Goal: Information Seeking & Learning: Understand process/instructions

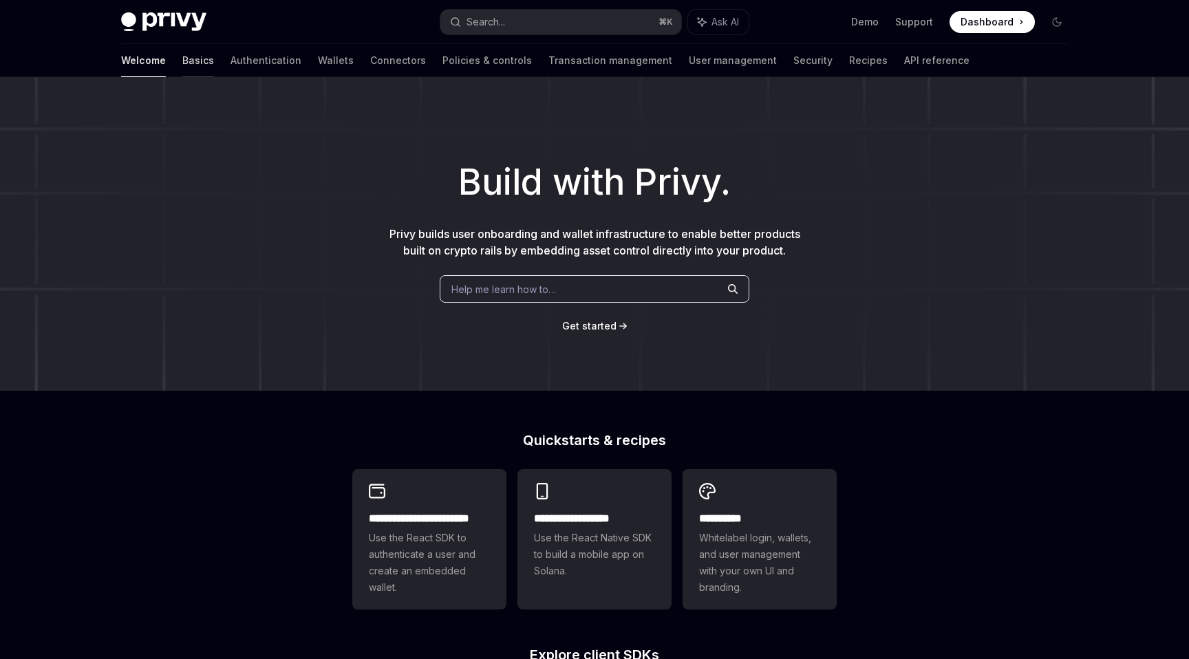
click at [182, 61] on link "Basics" at bounding box center [198, 60] width 32 height 33
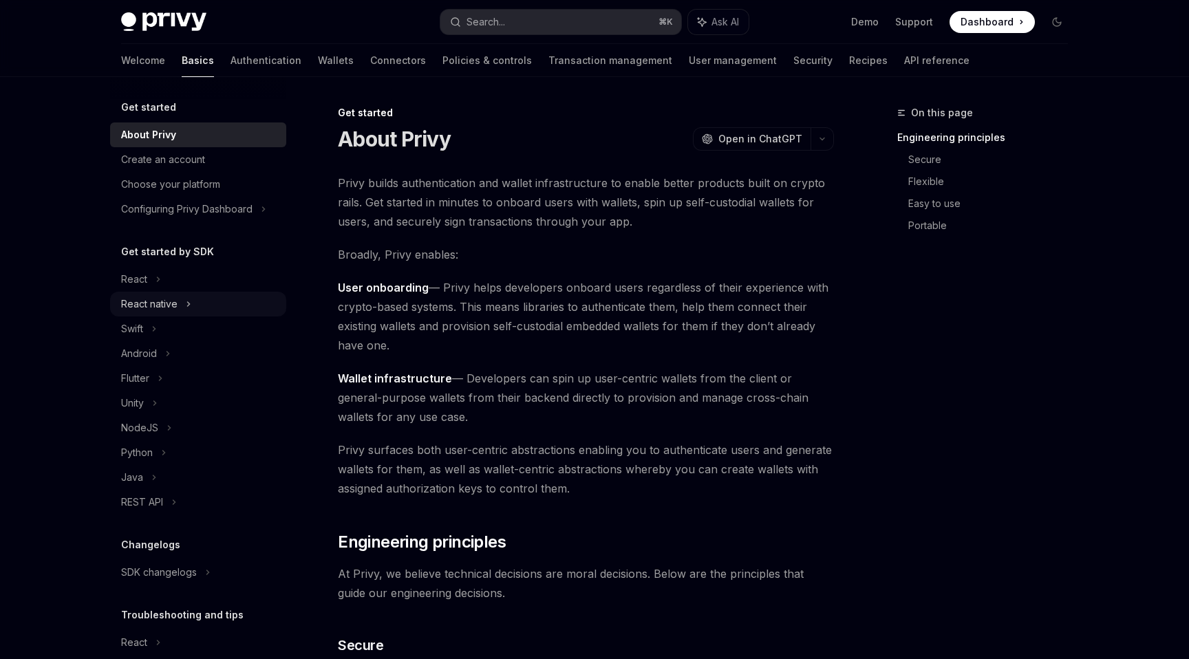
click at [174, 301] on div "React native" at bounding box center [149, 304] width 56 height 17
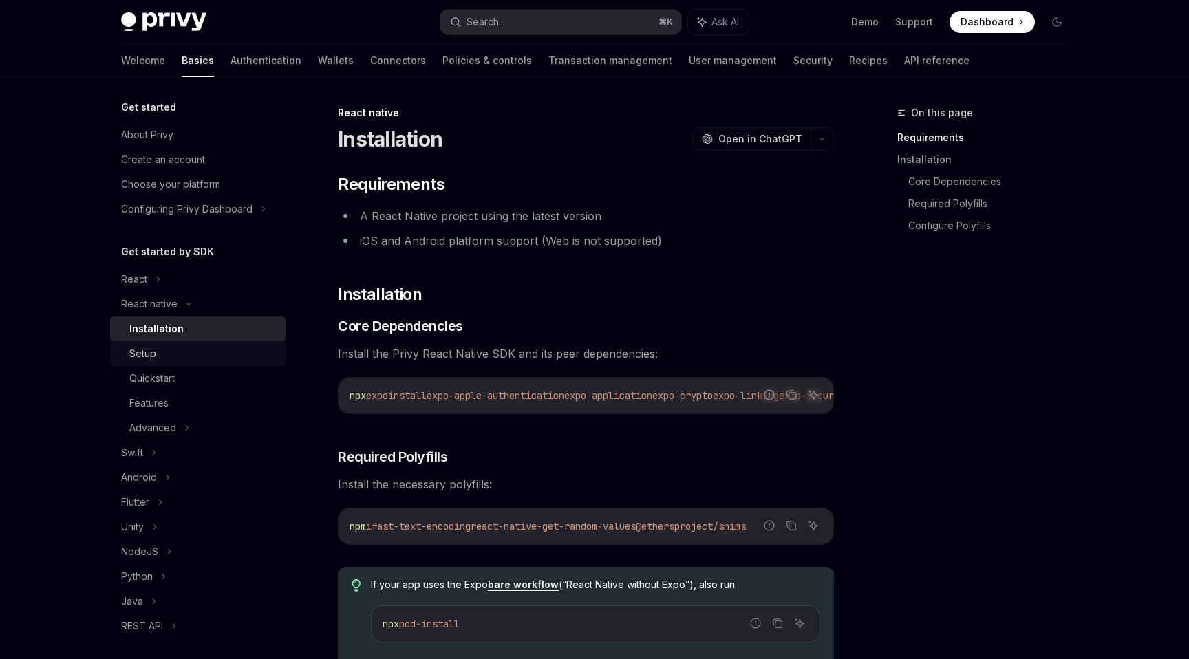
click at [154, 359] on div "Setup" at bounding box center [142, 353] width 27 height 17
type textarea "*"
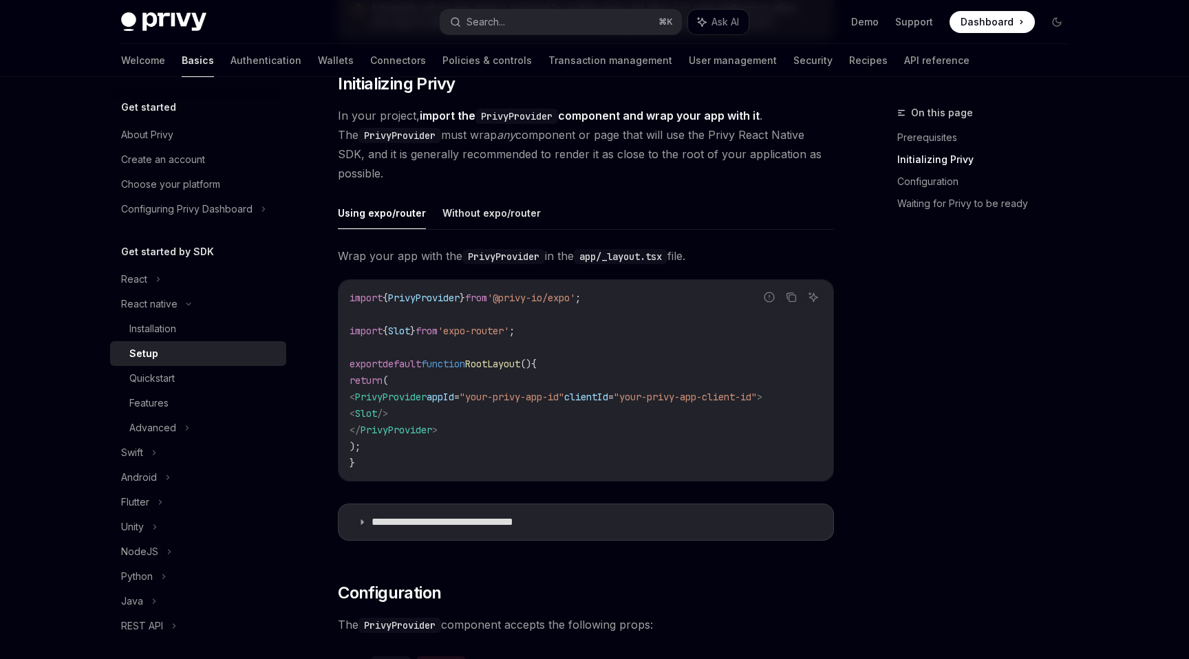
scroll to position [268, 0]
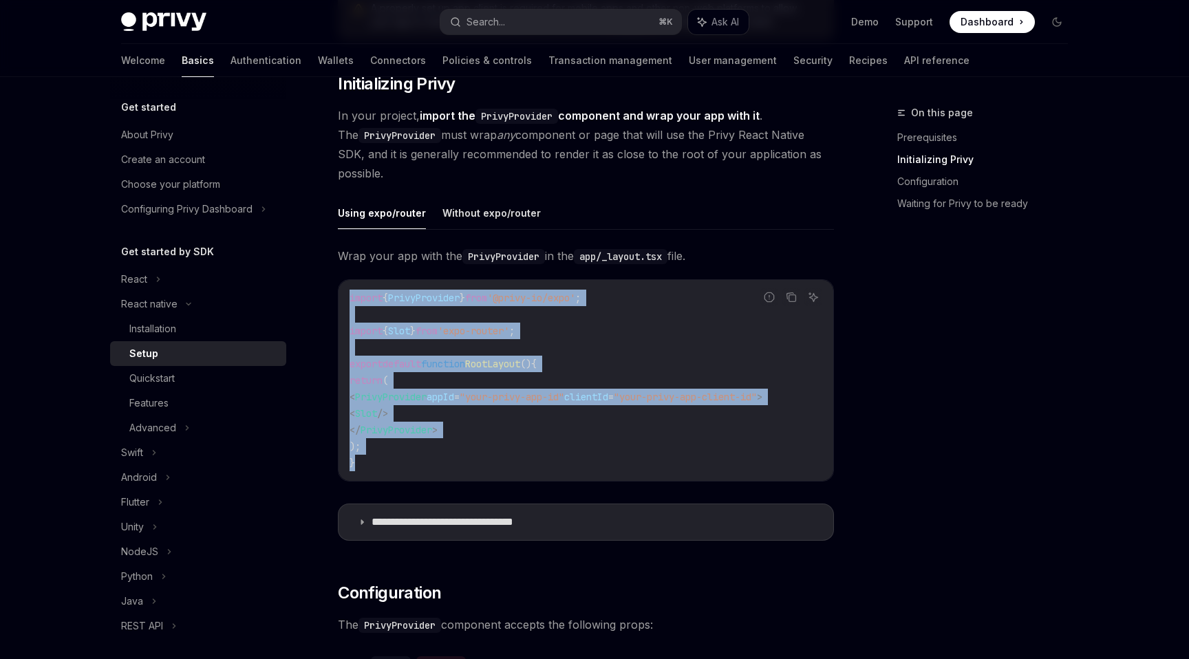
drag, startPoint x: 378, startPoint y: 460, endPoint x: 352, endPoint y: 302, distance: 159.7
click at [352, 301] on code "import { PrivyProvider } from '@privy-io/expo' ; import { Slot } from 'expo-rou…" at bounding box center [586, 381] width 473 height 182
drag, startPoint x: 375, startPoint y: 452, endPoint x: 347, endPoint y: 273, distance: 181.0
click at [348, 275] on div "**********" at bounding box center [586, 397] width 496 height 303
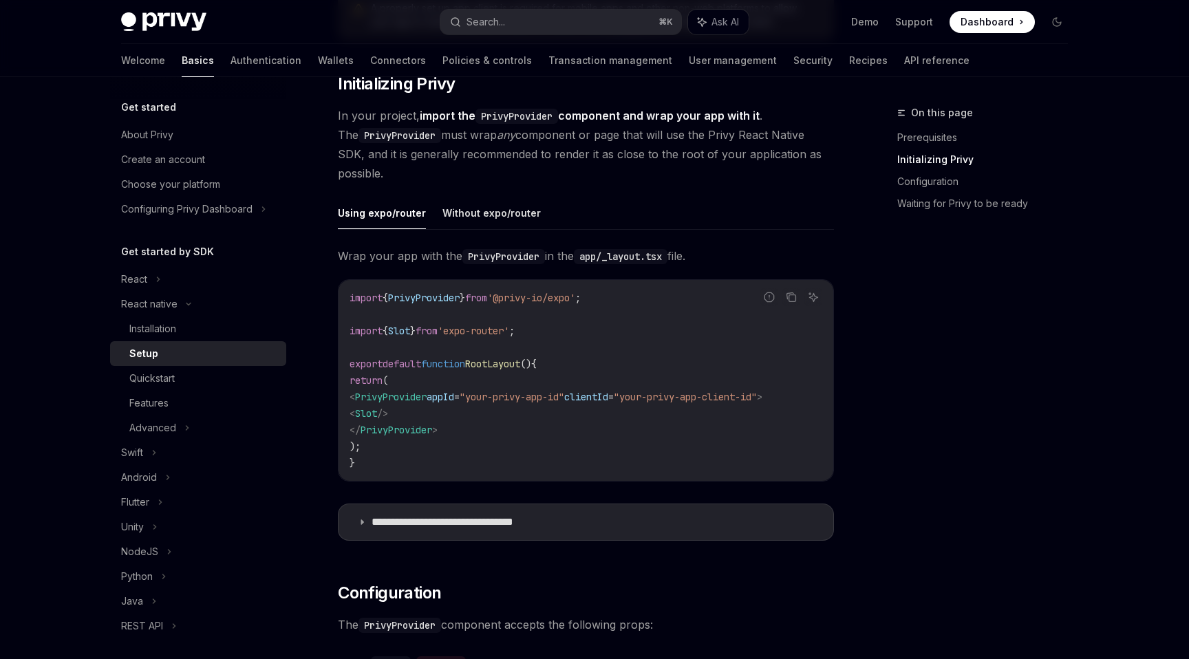
click at [504, 186] on div "​ Prerequisites Before you begin, make sure you have set up your Privy app and …" at bounding box center [586, 655] width 496 height 1501
